Goal: Navigation & Orientation: Go to known website

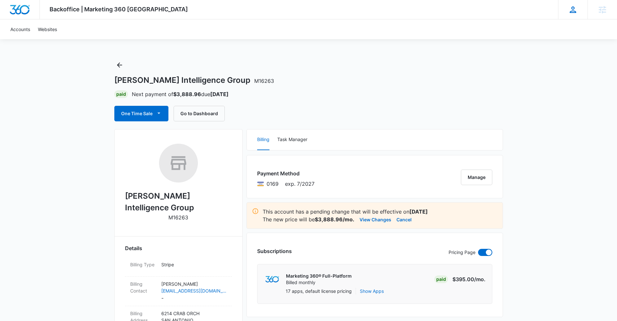
click at [571, 18] on div "SD Slater Drost slater.drost@madwire.com My Profile Notifications Support Logou…" at bounding box center [572, 9] width 29 height 19
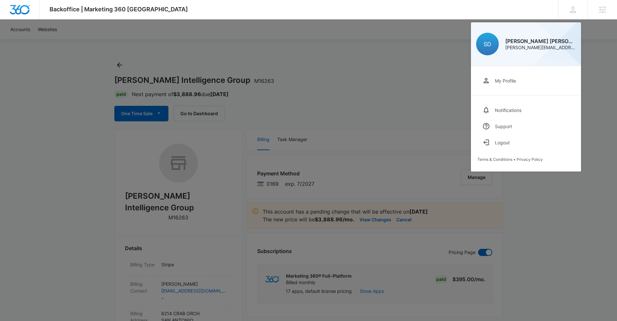
click at [604, 61] on div at bounding box center [308, 160] width 617 height 321
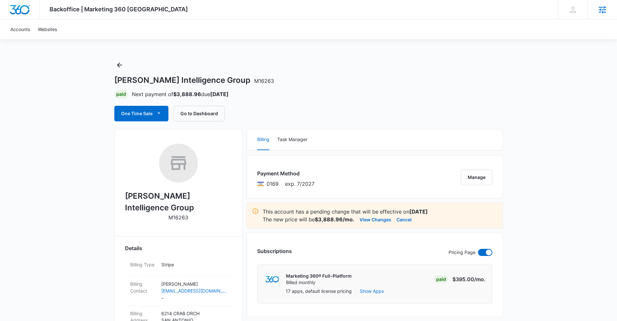
click at [602, 9] on icon at bounding box center [602, 9] width 7 height 7
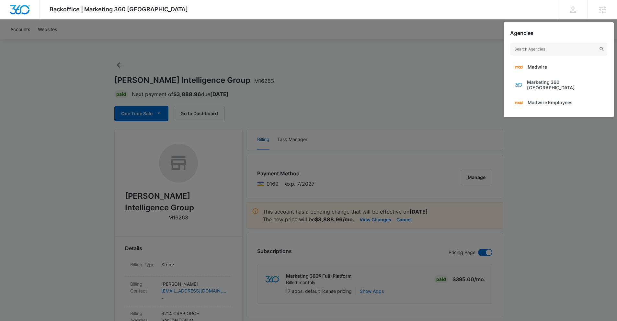
click at [435, 70] on div at bounding box center [308, 160] width 617 height 321
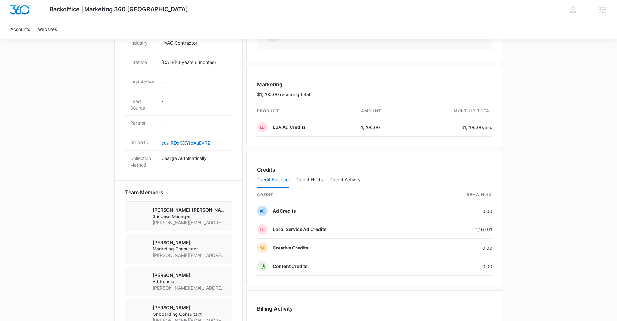
scroll to position [343, 0]
